Goal: Transaction & Acquisition: Purchase product/service

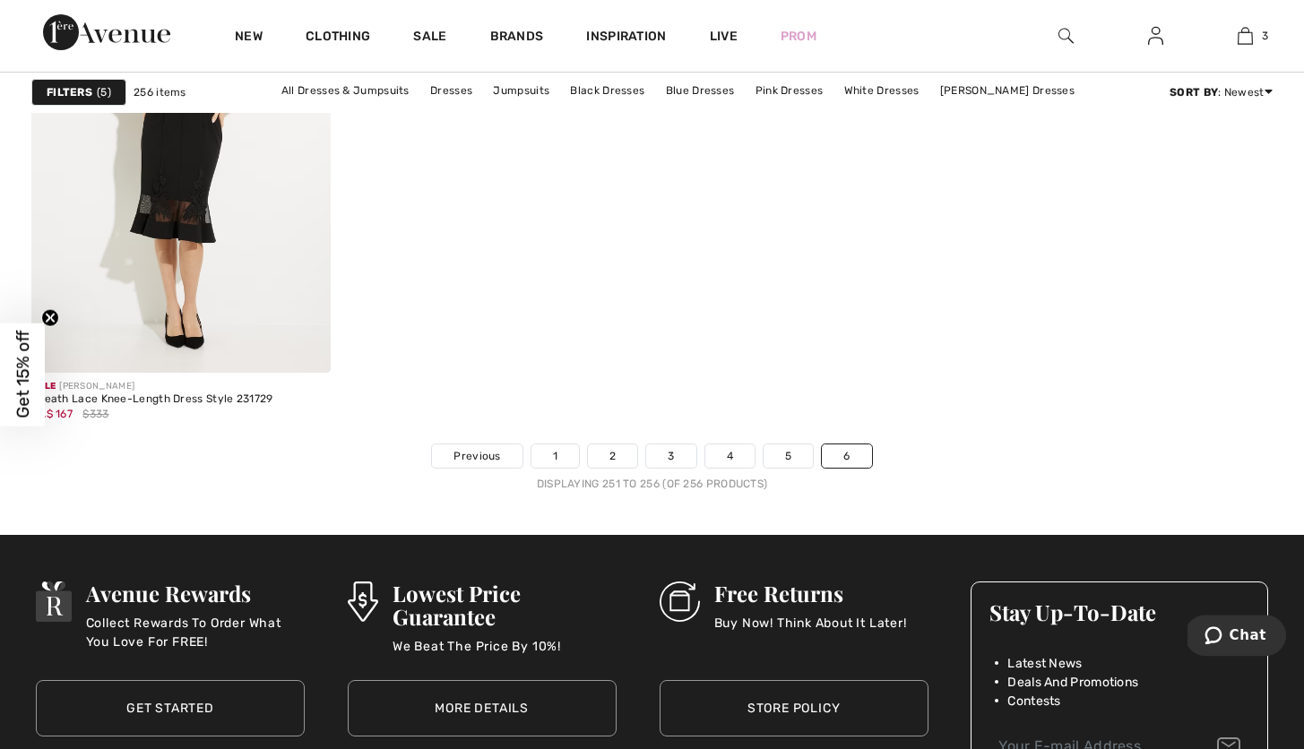
scroll to position [1413, 0]
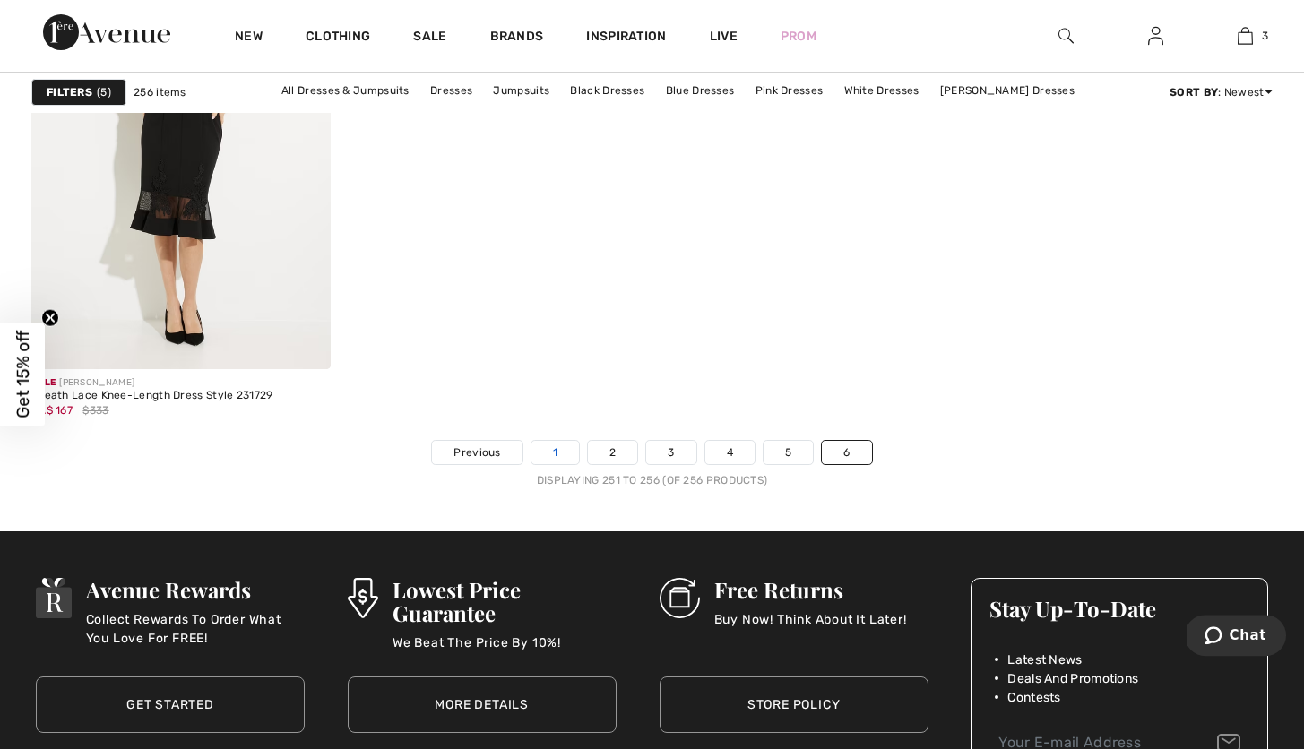
click at [548, 452] on link "1" at bounding box center [554, 452] width 47 height 23
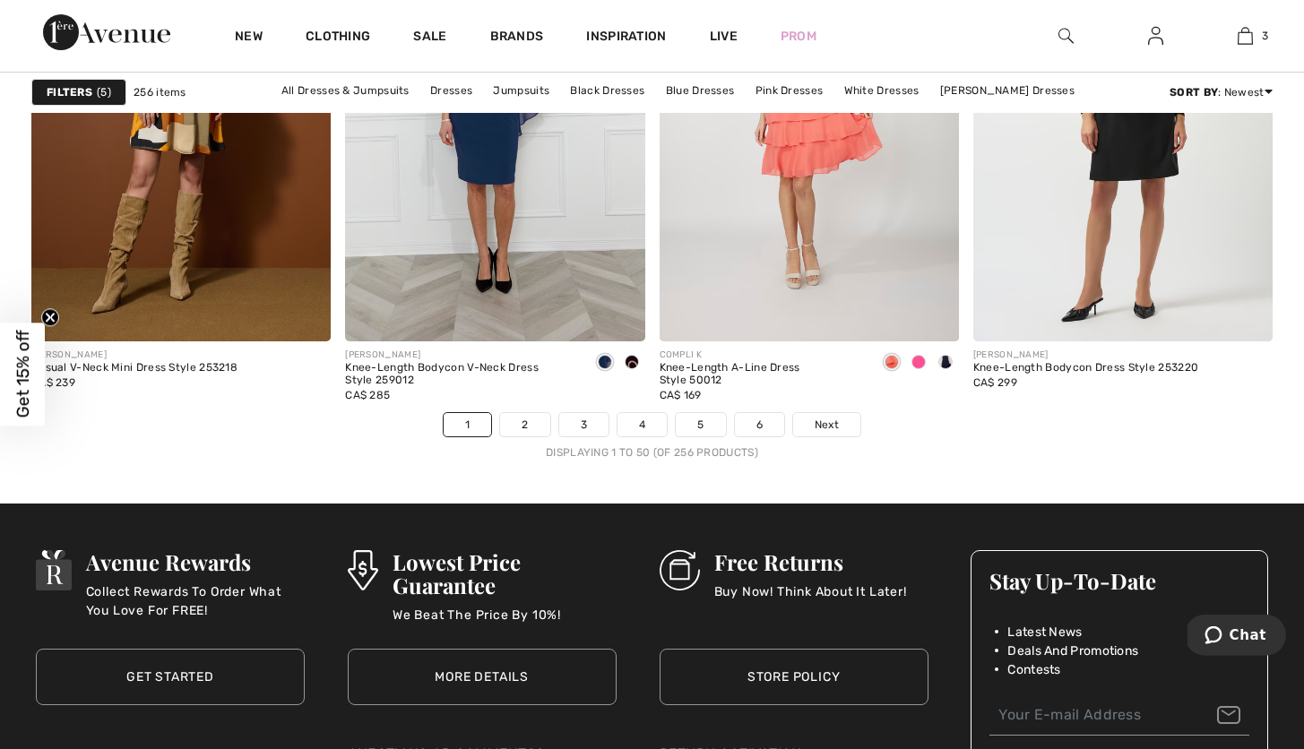
scroll to position [8051, 0]
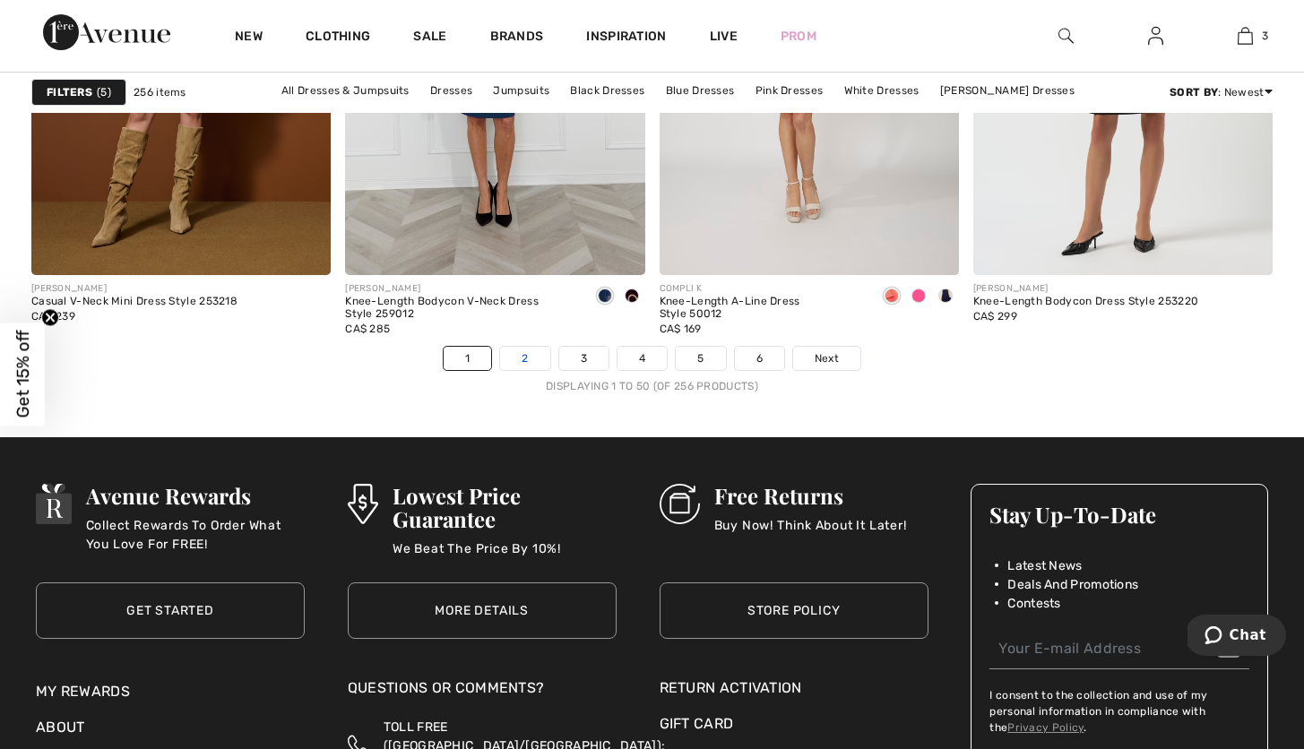
click at [524, 360] on link "2" at bounding box center [524, 358] width 49 height 23
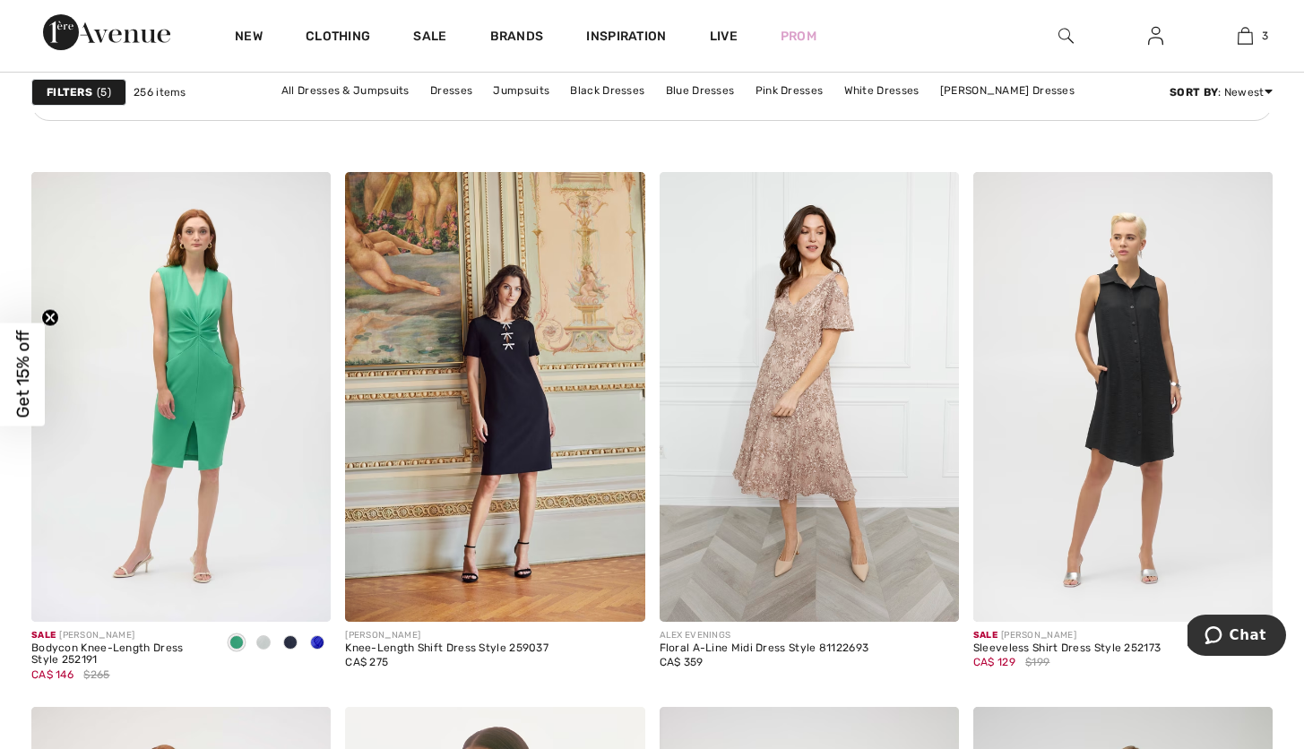
scroll to position [6591, 0]
